Goal: Information Seeking & Learning: Compare options

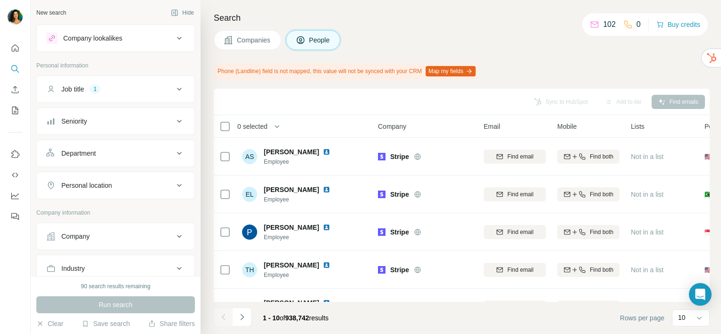
click at [117, 38] on div "Company lookalikes" at bounding box center [92, 38] width 59 height 9
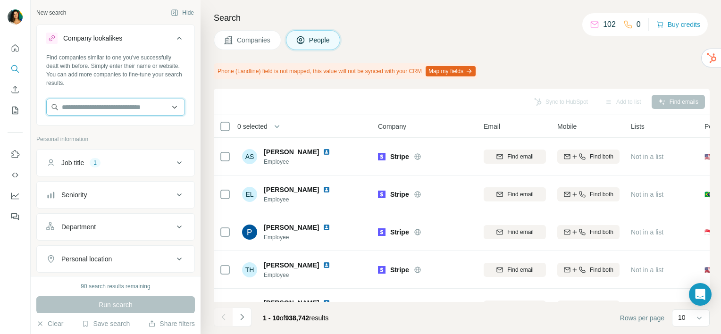
click at [119, 104] on input "text" at bounding box center [115, 107] width 139 height 17
type input "**********"
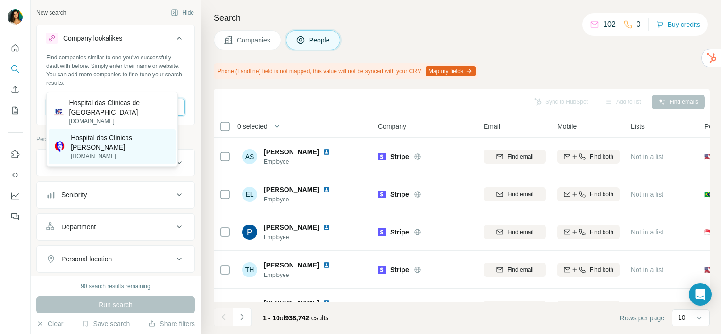
scroll to position [47, 0]
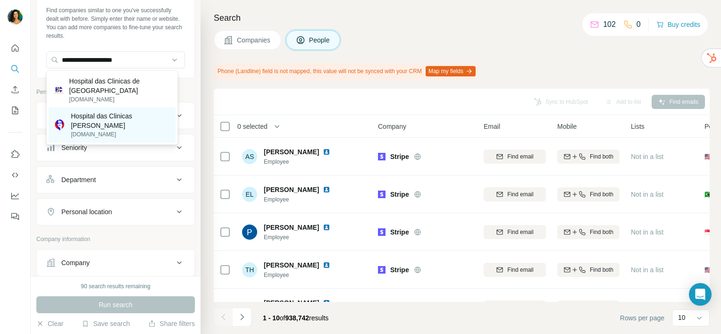
click at [115, 123] on p "Hospital das Clinicas [PERSON_NAME]" at bounding box center [120, 120] width 99 height 19
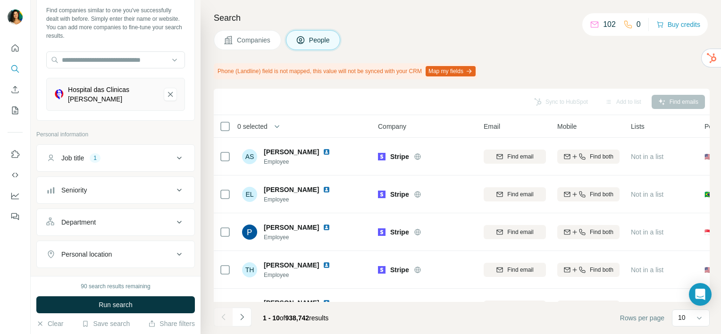
click at [123, 154] on div "Job title 1" at bounding box center [109, 157] width 127 height 9
click at [87, 204] on icon "button" at bounding box center [84, 203] width 8 height 8
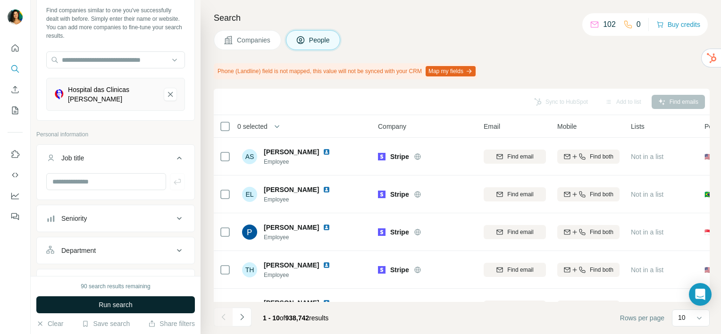
click at [127, 303] on span "Run search" at bounding box center [116, 304] width 34 height 9
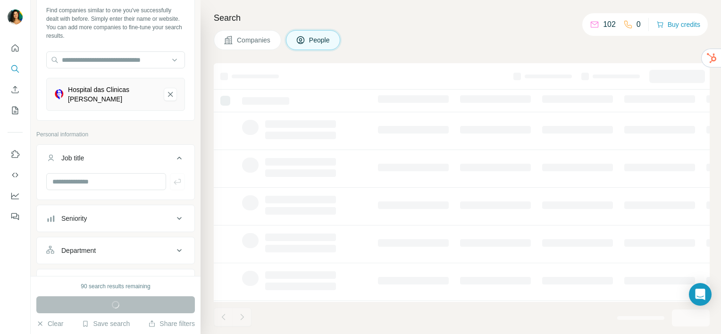
click at [257, 43] on span "Companies" at bounding box center [254, 39] width 34 height 9
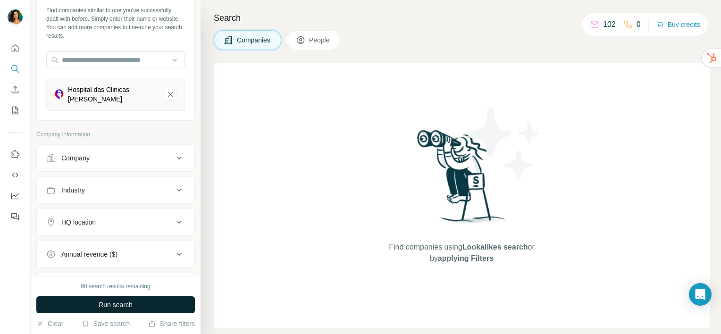
click at [133, 159] on div "Company" at bounding box center [109, 157] width 127 height 9
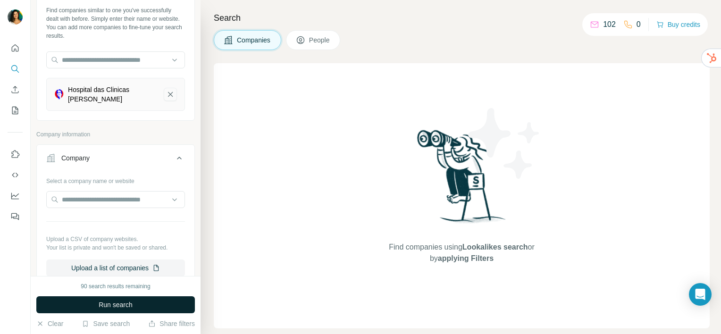
click at [166, 94] on icon "Hospital das Clinicas Dr Mário Ribeiro-remove-button" at bounding box center [170, 94] width 8 height 9
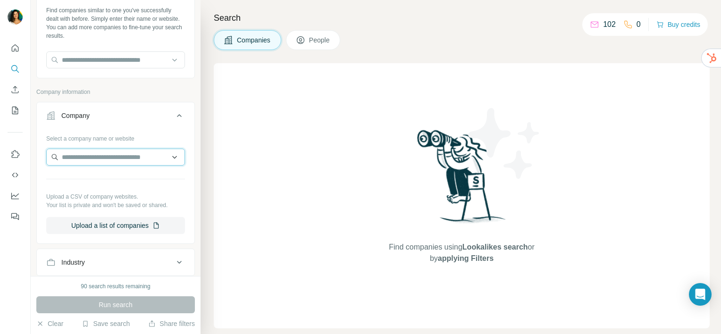
click at [114, 159] on input "text" at bounding box center [115, 157] width 139 height 17
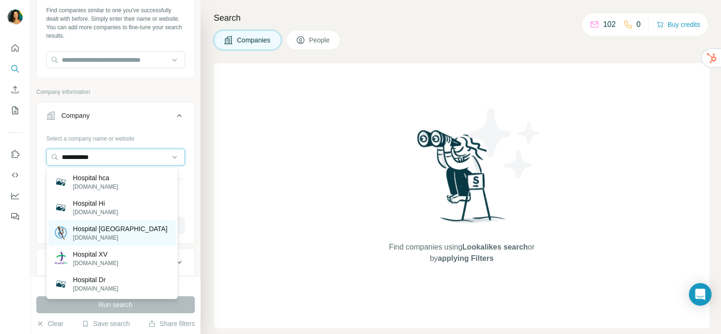
type input "**********"
click at [127, 236] on div "Hospital BC [DOMAIN_NAME]" at bounding box center [112, 232] width 127 height 25
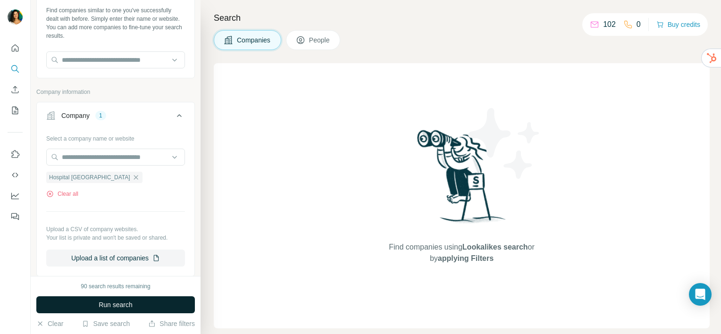
click at [112, 309] on span "Run search" at bounding box center [116, 304] width 34 height 9
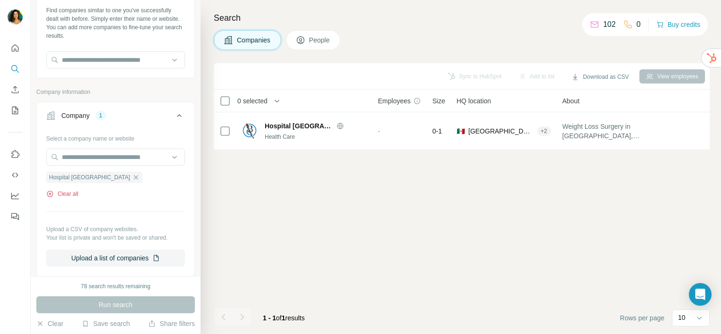
click at [50, 192] on icon "button" at bounding box center [50, 194] width 8 height 8
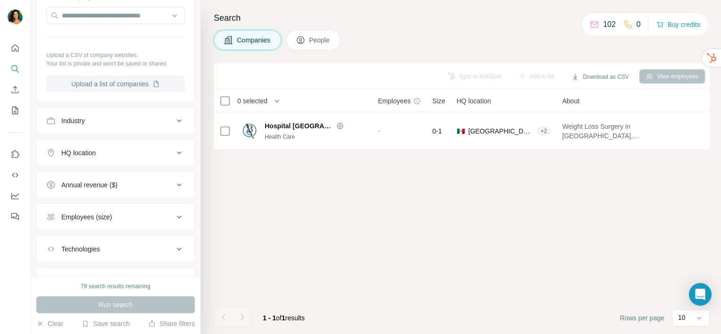
scroll to position [232, 0]
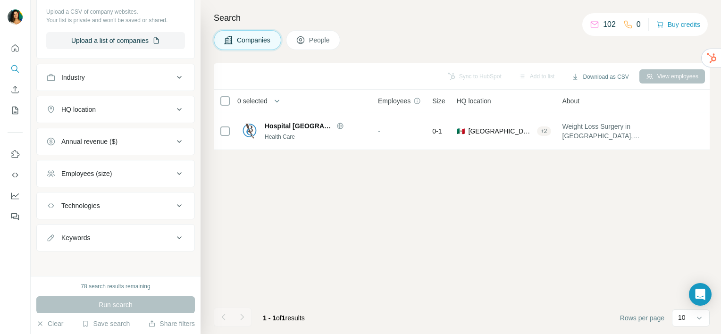
click at [130, 79] on div "Industry" at bounding box center [109, 77] width 127 height 9
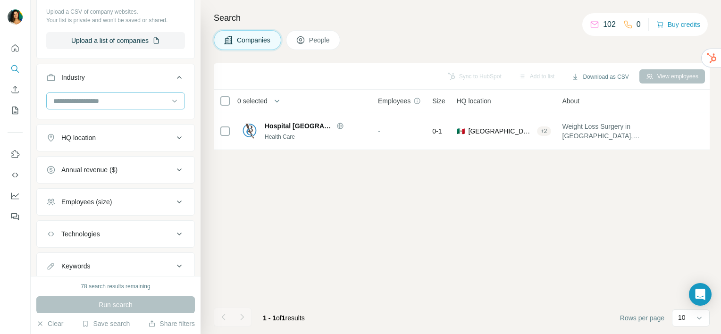
click at [124, 104] on input at bounding box center [110, 101] width 117 height 10
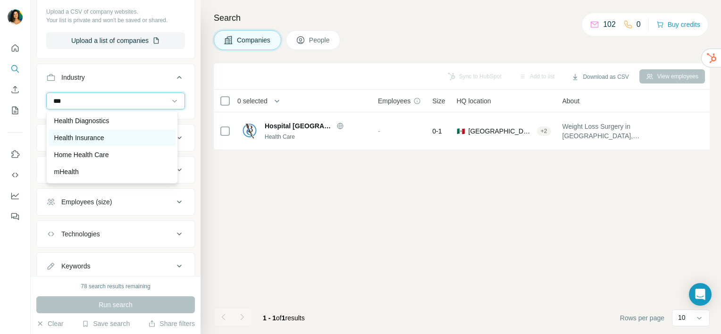
scroll to position [47, 0]
type input "***"
click at [129, 142] on div "Home Health Care" at bounding box center [112, 142] width 116 height 9
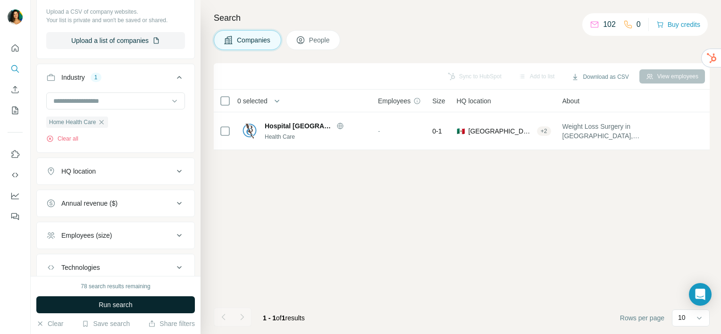
click at [137, 306] on button "Run search" at bounding box center [115, 305] width 159 height 17
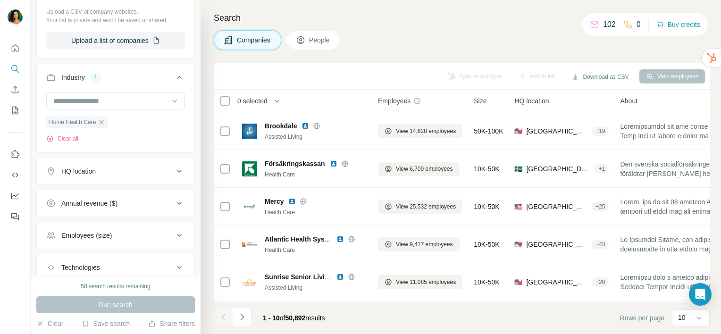
click at [123, 165] on button "HQ location" at bounding box center [116, 171] width 158 height 23
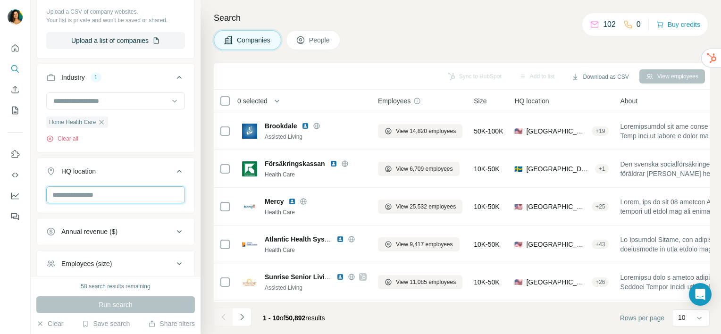
click at [122, 197] on input "text" at bounding box center [115, 194] width 139 height 17
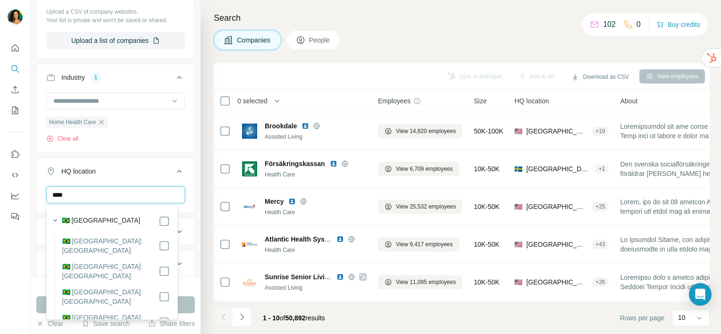
type input "****"
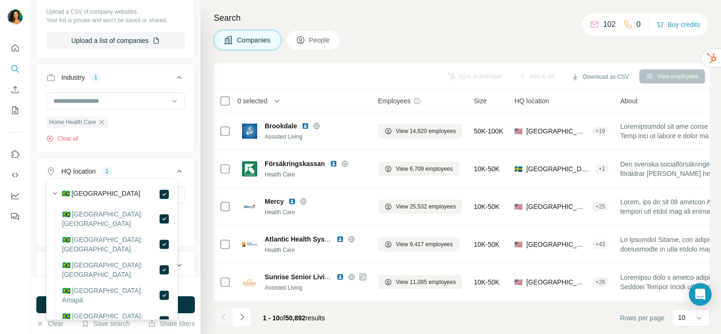
scroll to position [280, 0]
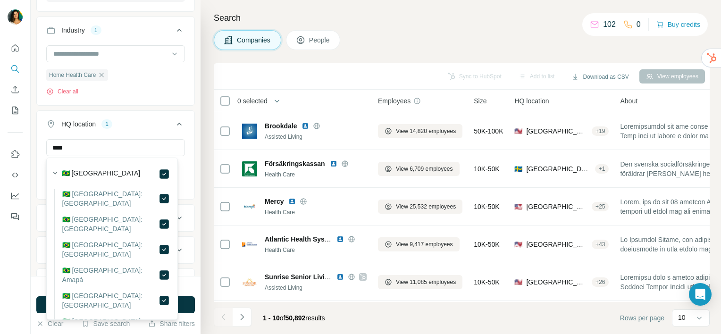
click at [210, 200] on div "Search Companies People Sync to HubSpot Add to list Download as CSV View employ…" at bounding box center [461, 167] width 521 height 334
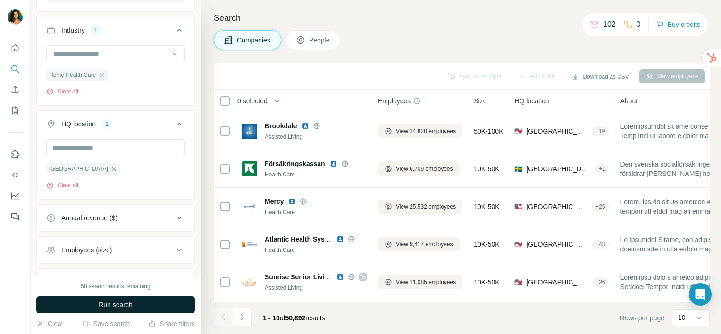
click at [144, 304] on button "Run search" at bounding box center [115, 305] width 159 height 17
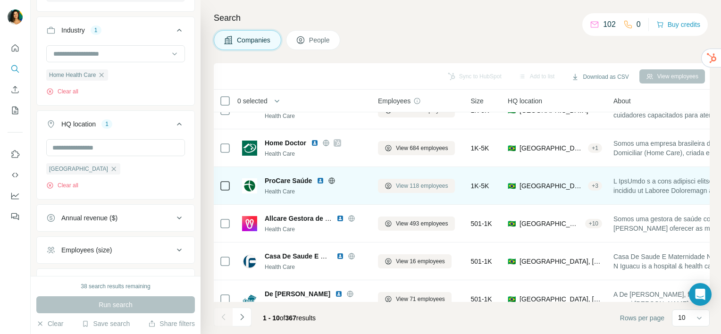
scroll to position [142, 0]
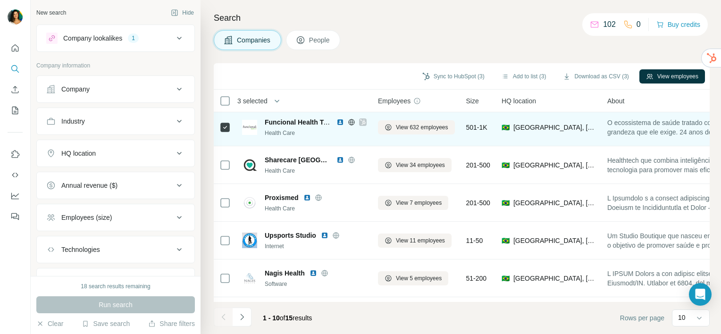
scroll to position [94, 0]
